Goal: Task Accomplishment & Management: Manage account settings

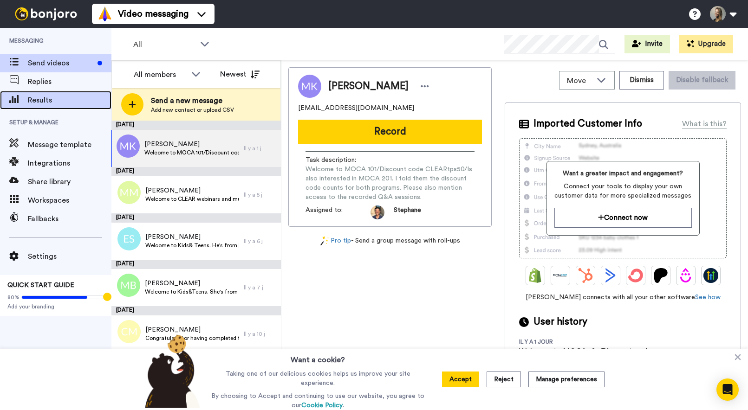
click at [60, 96] on span "Results" at bounding box center [70, 100] width 84 height 11
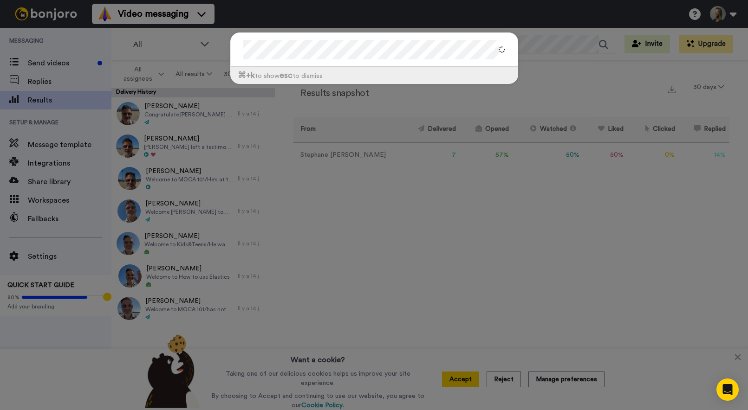
click at [471, 379] on div "⌘ +k to show esc to dismiss" at bounding box center [374, 205] width 748 height 410
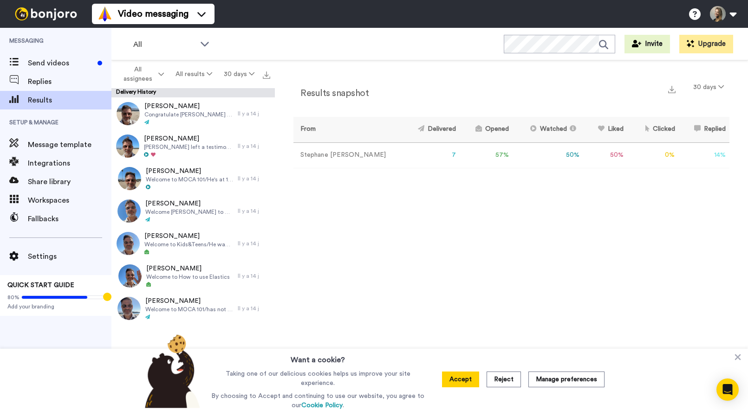
drag, startPoint x: 471, startPoint y: 380, endPoint x: 475, endPoint y: 369, distance: 11.7
click at [471, 380] on button "Accept" at bounding box center [460, 380] width 37 height 16
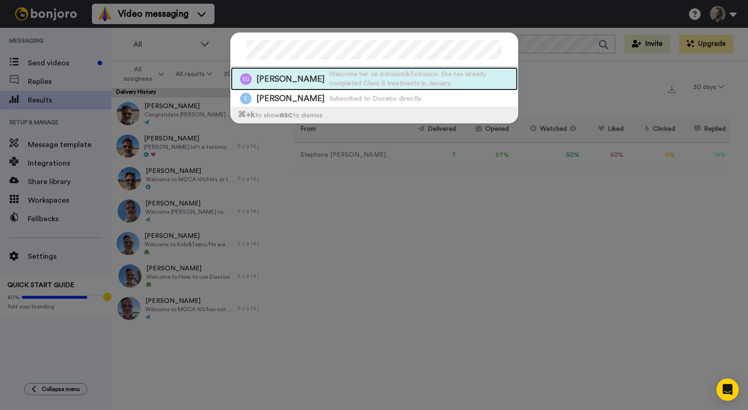
click at [390, 72] on span "Welcome her on Intrusion&Extrusion. She has already completed Class II treatmen…" at bounding box center [423, 79] width 188 height 19
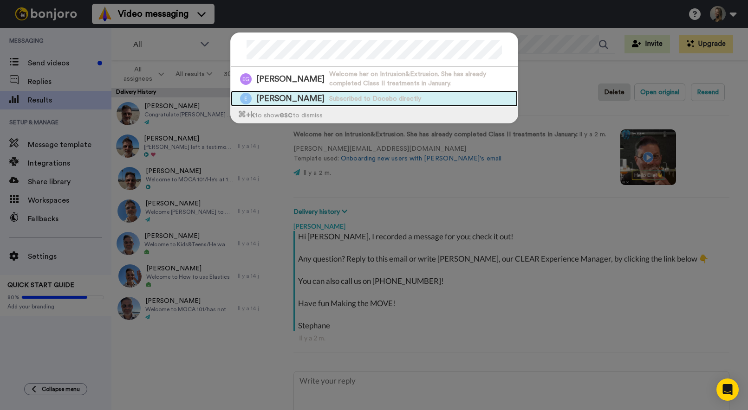
click at [284, 100] on span "Elie Mouannes" at bounding box center [290, 99] width 68 height 12
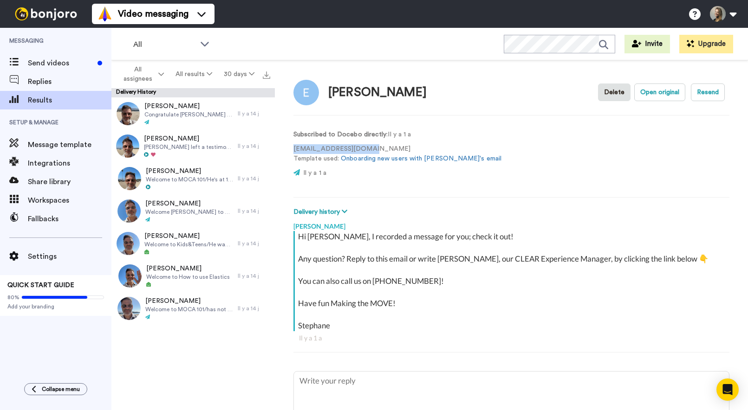
drag, startPoint x: 381, startPoint y: 148, endPoint x: 292, endPoint y: 148, distance: 88.6
click at [292, 148] on div "Elie Mouannes Delete Open original Resend Subscribed to Docebo directly : Il y …" at bounding box center [511, 237] width 473 height 355
copy p "emouannes@outlook.com"
click at [515, 156] on video at bounding box center [543, 157] width 56 height 56
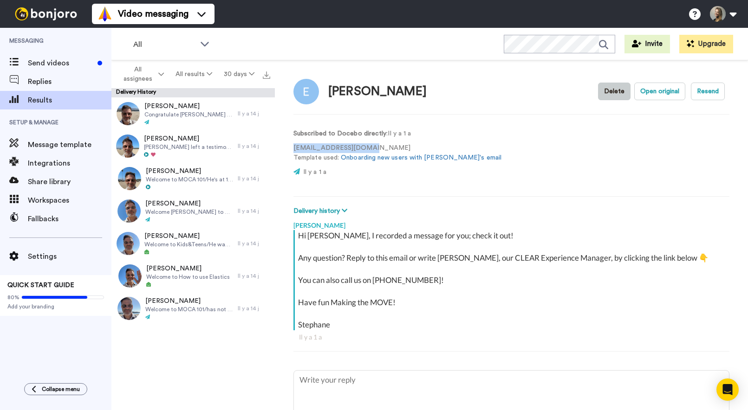
click at [608, 95] on button "Delete" at bounding box center [614, 92] width 32 height 18
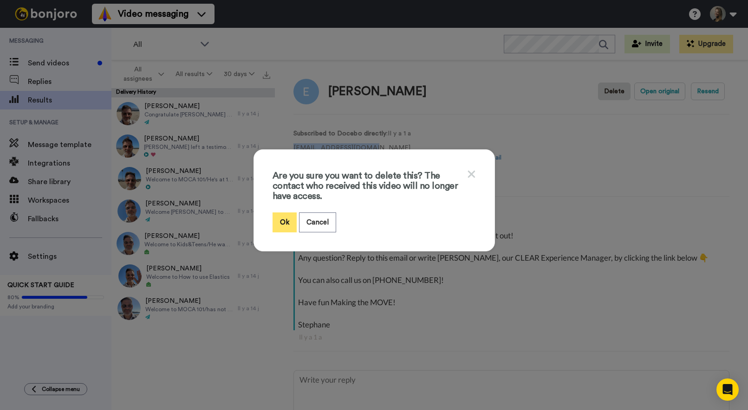
click at [282, 218] on button "Ok" at bounding box center [284, 223] width 24 height 20
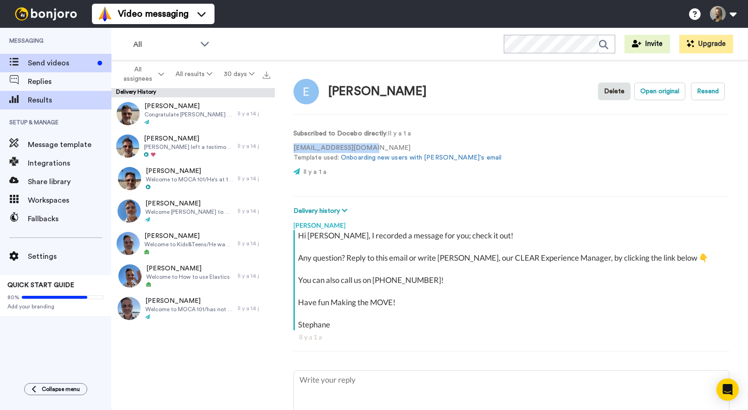
type textarea "x"
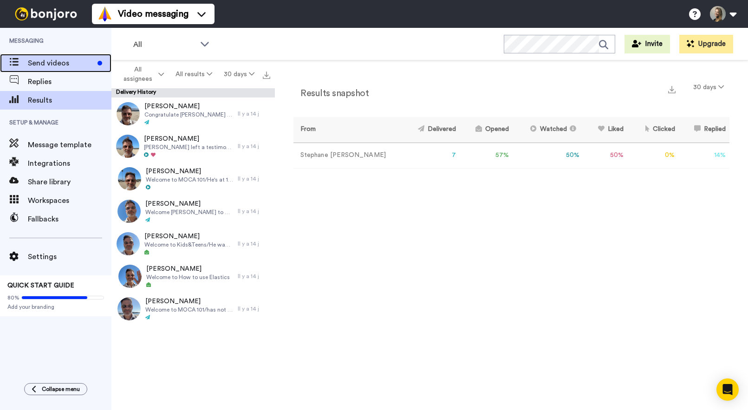
click at [71, 62] on span "Send videos" at bounding box center [61, 63] width 66 height 11
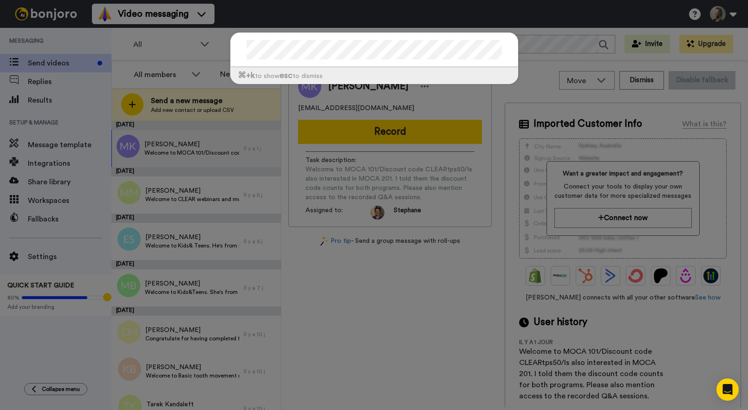
click at [46, 99] on div "⌘ +k to show esc to dismiss" at bounding box center [374, 205] width 748 height 410
click at [63, 100] on div "⌘ +k to show esc to dismiss" at bounding box center [374, 205] width 748 height 410
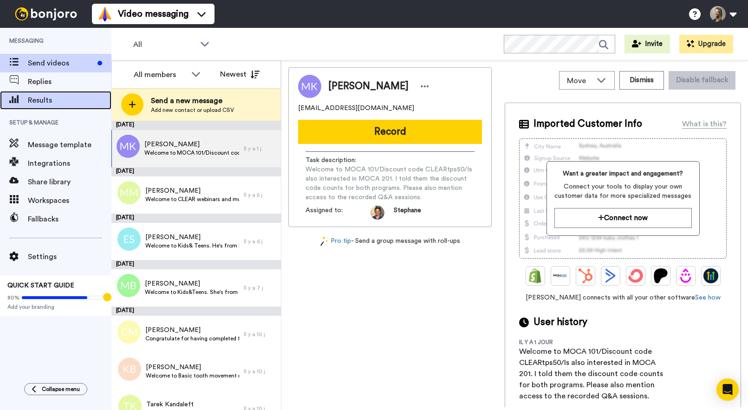
click at [51, 100] on span "Results" at bounding box center [70, 100] width 84 height 11
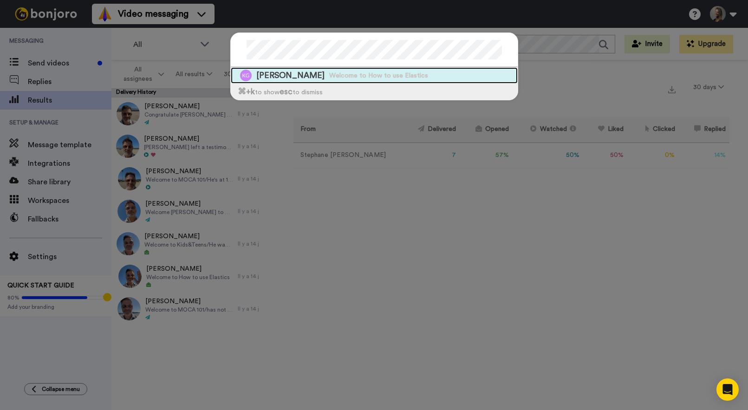
click at [337, 78] on span "Welcome to How to use Elastics" at bounding box center [378, 75] width 99 height 9
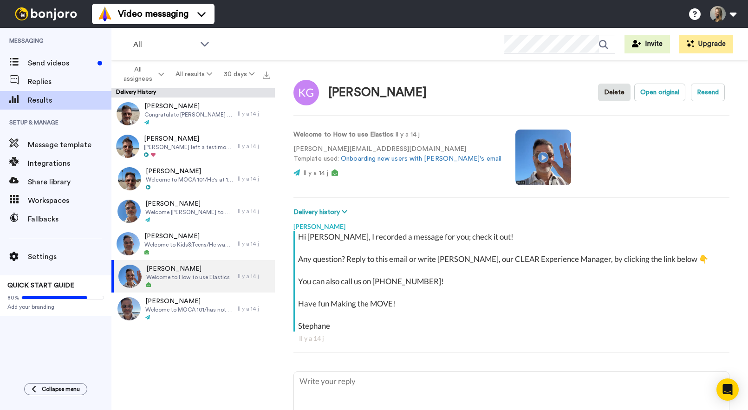
click at [515, 154] on video at bounding box center [543, 157] width 56 height 56
type textarea "x"
click at [72, 65] on span "Send videos" at bounding box center [61, 63] width 66 height 11
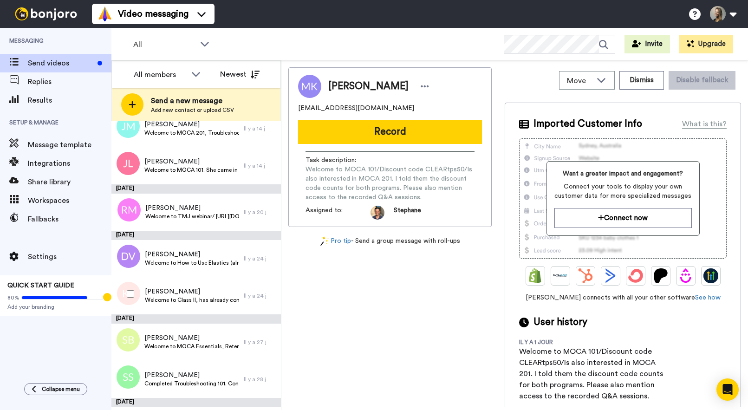
scroll to position [566, 0]
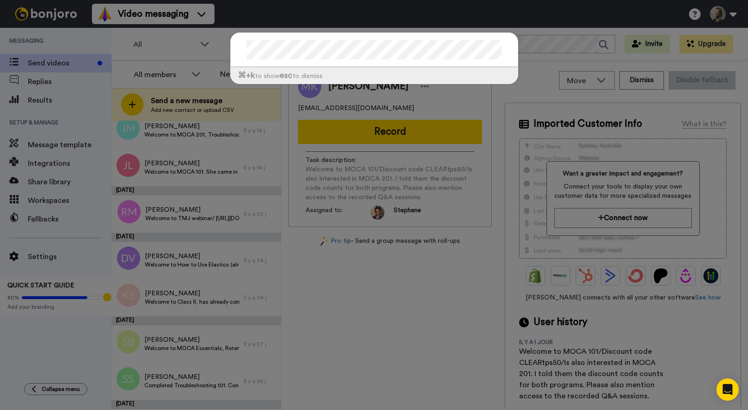
click at [58, 91] on div "⌘ +k to show esc to dismiss" at bounding box center [374, 205] width 748 height 410
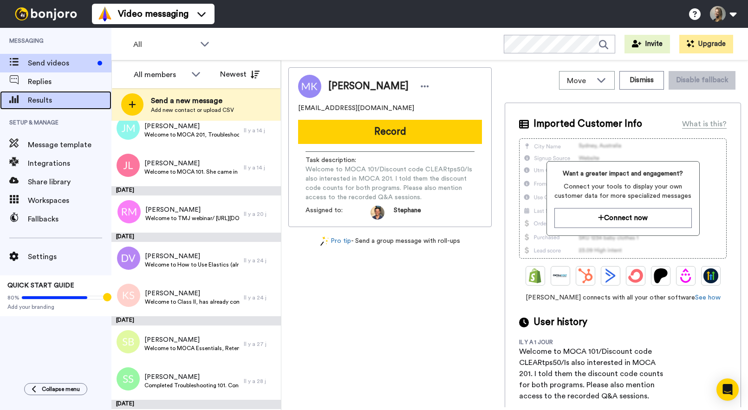
click at [55, 98] on span "Results" at bounding box center [70, 100] width 84 height 11
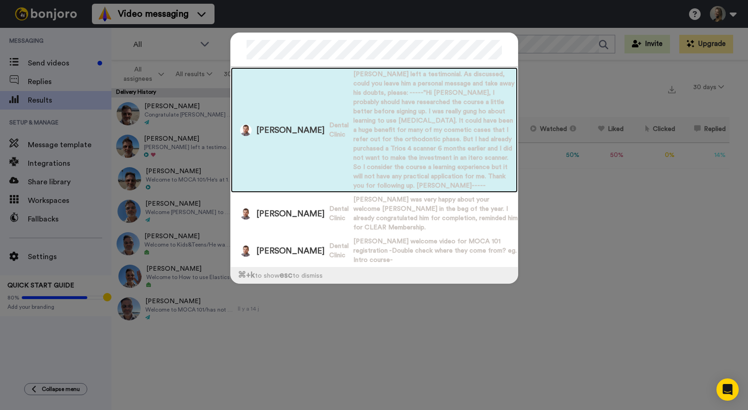
click at [299, 104] on div "[PERSON_NAME] Dental Clinic [PERSON_NAME] left a testimonial. As discussed, cou…" at bounding box center [374, 129] width 287 height 125
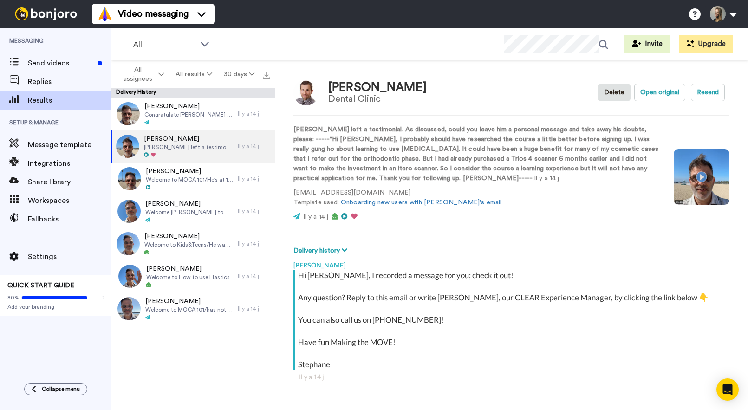
scroll to position [5, 0]
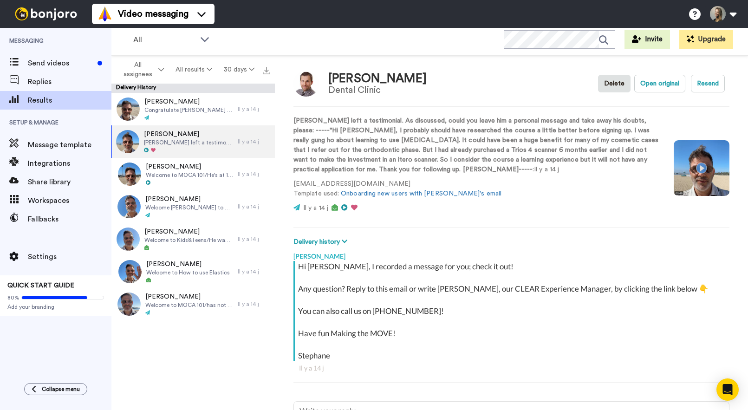
click at [698, 166] on video at bounding box center [701, 168] width 56 height 56
click at [672, 78] on button "Open original" at bounding box center [659, 84] width 51 height 18
type textarea "x"
click at [53, 57] on div "Send videos" at bounding box center [55, 63] width 111 height 19
